Goal: Task Accomplishment & Management: Use online tool/utility

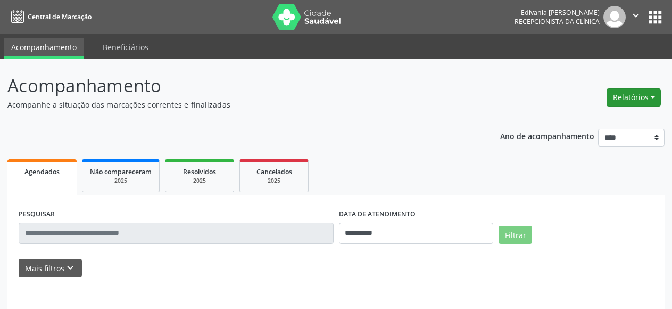
click at [651, 100] on button "Relatórios" at bounding box center [633, 97] width 54 height 18
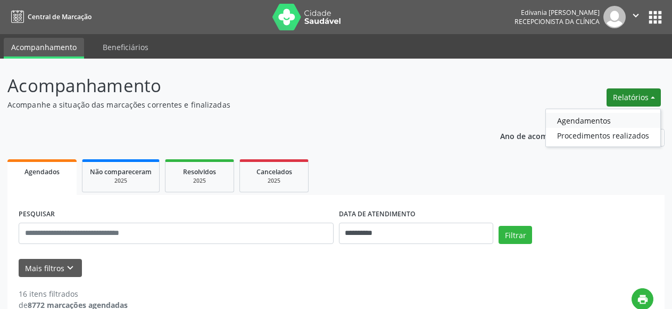
click at [591, 121] on link "Agendamentos" at bounding box center [603, 120] width 114 height 15
select select "*"
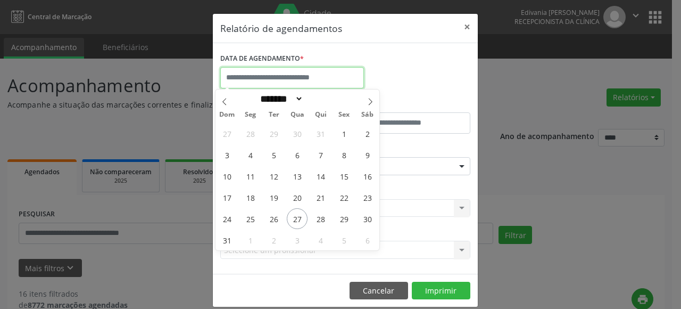
click at [280, 76] on input "text" at bounding box center [292, 77] width 144 height 21
click at [322, 217] on span "28" at bounding box center [320, 218] width 21 height 21
type input "**********"
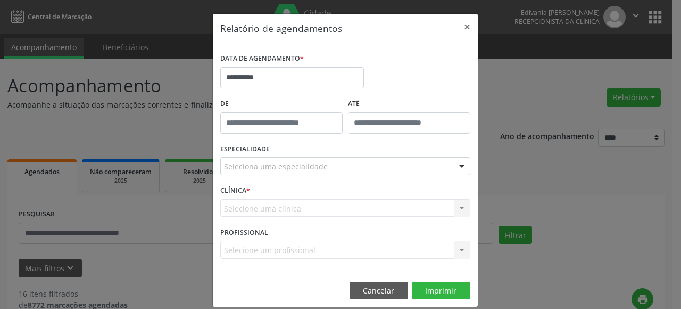
click at [456, 167] on div at bounding box center [462, 166] width 16 height 18
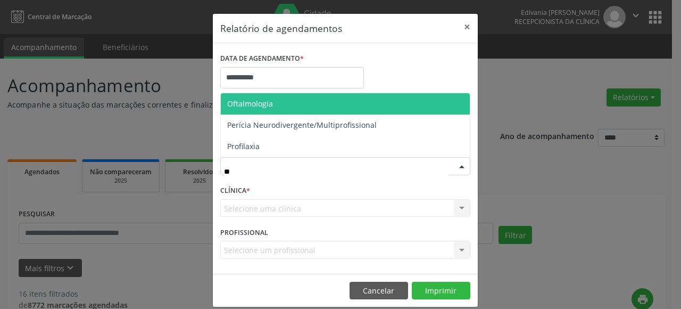
click at [246, 107] on span "Oftalmologia" at bounding box center [250, 103] width 46 height 10
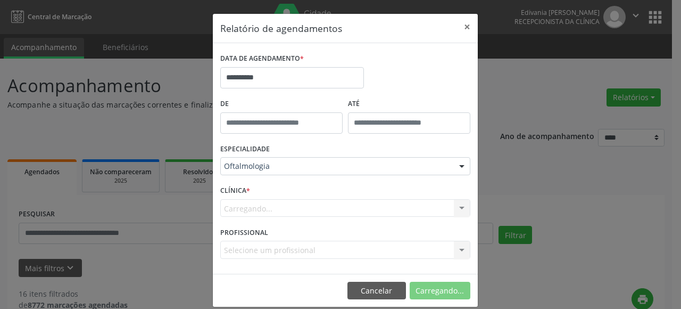
click at [246, 107] on span "Cardiologia" at bounding box center [346, 117] width 251 height 21
click at [454, 210] on div at bounding box center [462, 209] width 16 height 18
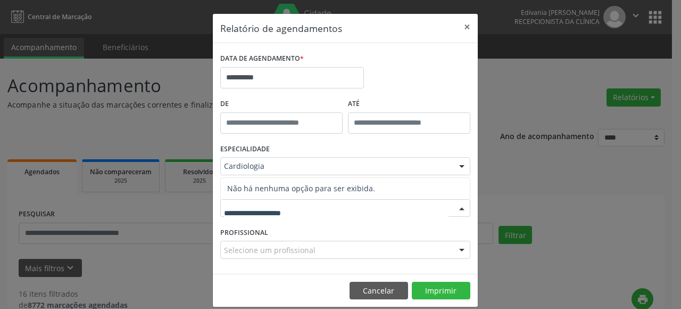
click at [461, 167] on div at bounding box center [462, 166] width 16 height 18
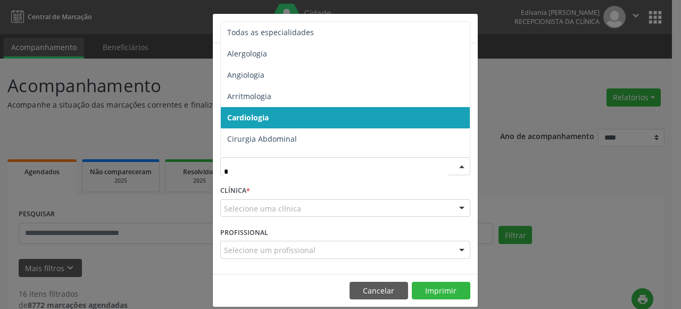
type input "**"
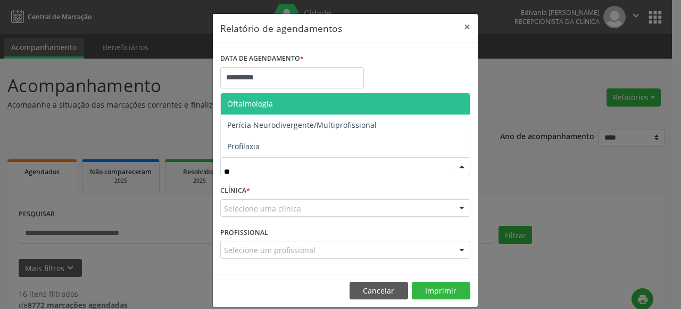
click at [232, 101] on span "Oftalmologia" at bounding box center [250, 103] width 46 height 10
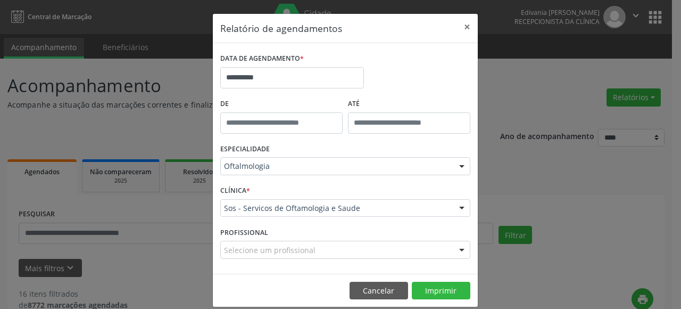
click at [458, 253] on div at bounding box center [462, 250] width 16 height 18
click at [458, 252] on div at bounding box center [462, 250] width 16 height 18
click at [456, 210] on div at bounding box center [462, 209] width 16 height 18
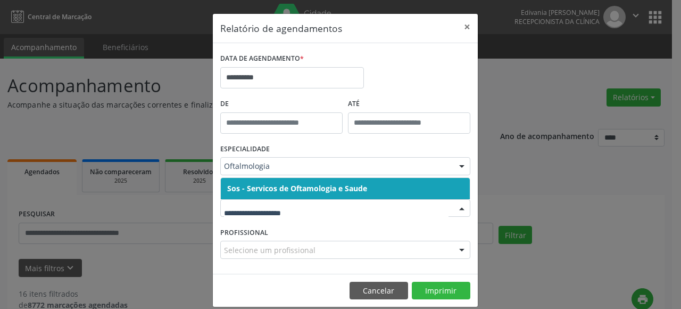
click at [347, 194] on span "Sos - Servicos de Oftamologia e Saude" at bounding box center [345, 188] width 249 height 21
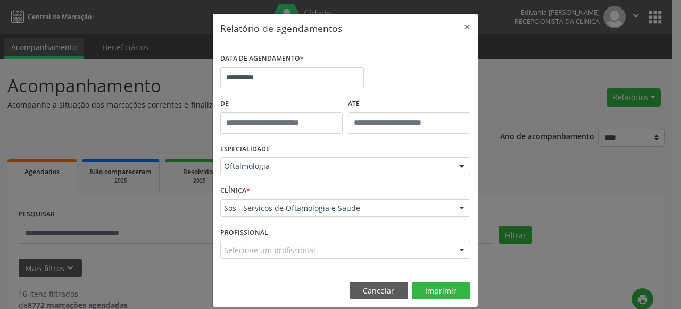
click at [459, 250] on div at bounding box center [462, 250] width 16 height 18
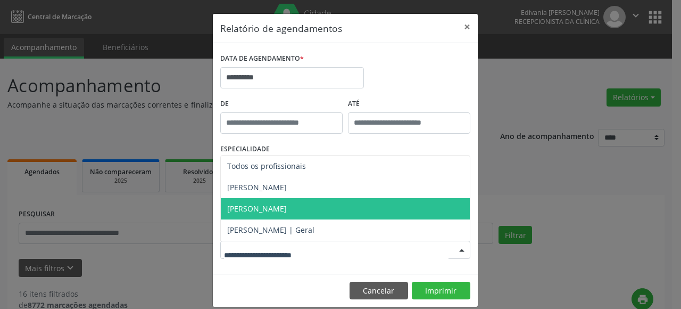
click at [287, 210] on span "[PERSON_NAME]" at bounding box center [257, 208] width 60 height 10
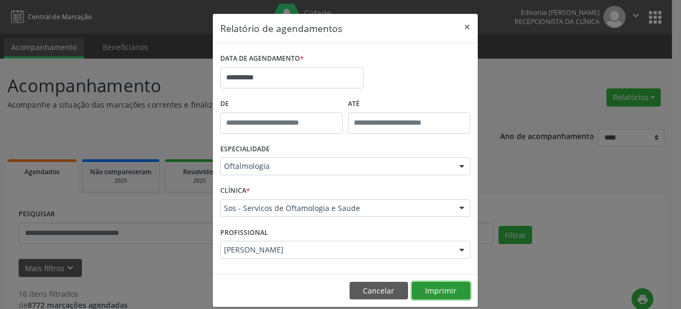
click at [440, 290] on button "Imprimir" at bounding box center [441, 290] width 59 height 18
click at [460, 26] on button "×" at bounding box center [466, 27] width 21 height 26
